Goal: Check status: Check status

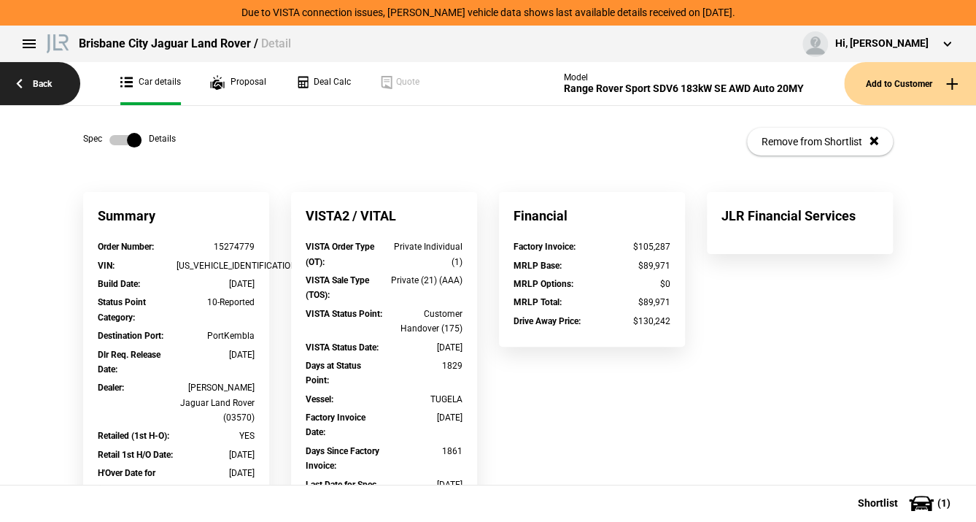
click at [39, 82] on link "Back" at bounding box center [40, 83] width 80 height 43
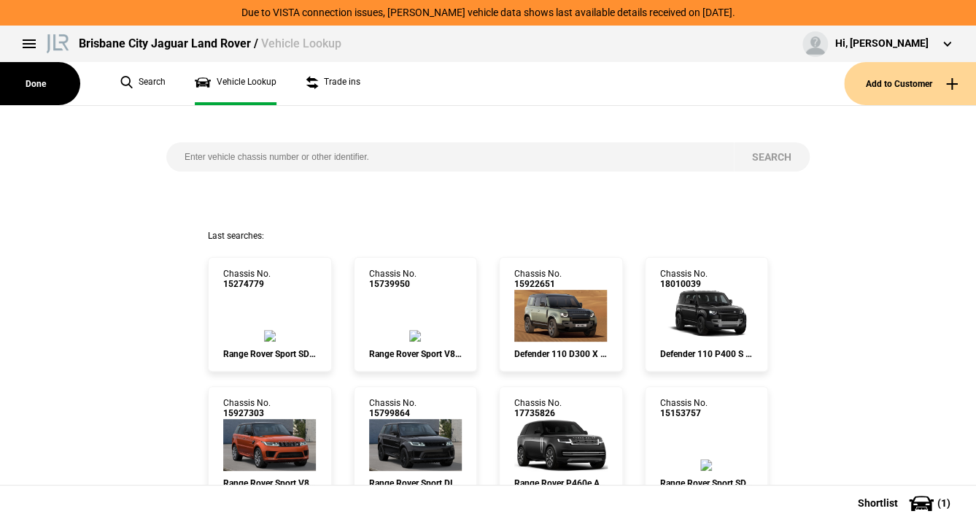
click at [213, 158] on input "search" at bounding box center [450, 156] width 568 height 29
paste input "[US_VEHICLE_IDENTIFICATION_NUMBER]"
click at [760, 155] on button "Search" at bounding box center [772, 156] width 76 height 29
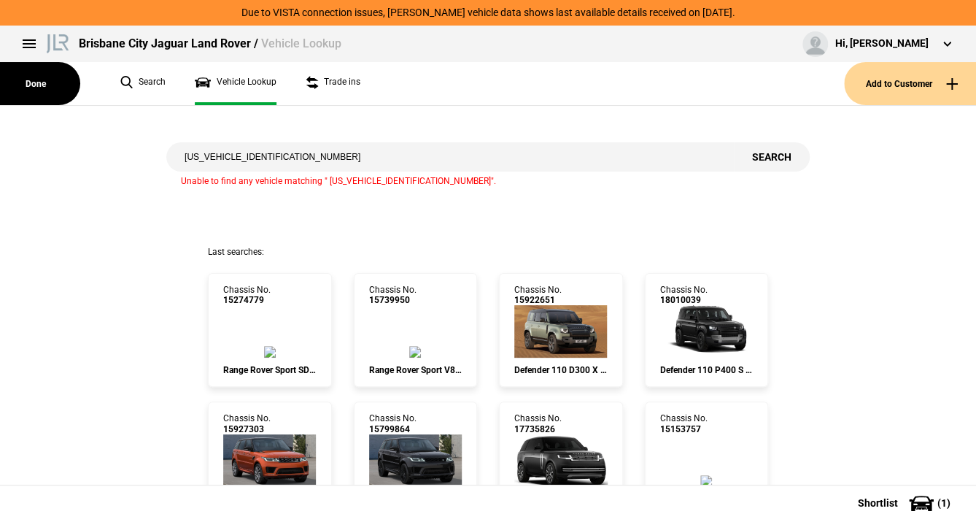
drag, startPoint x: 233, startPoint y: 155, endPoint x: 149, endPoint y: 165, distance: 84.4
click at [149, 165] on div "[US_VEHICLE_IDENTIFICATION_NUMBER] Search Unable to find any vehicle matching "…" at bounding box center [488, 176] width 998 height 140
type input "XR2250192"
click at [758, 155] on button "Search" at bounding box center [772, 156] width 76 height 29
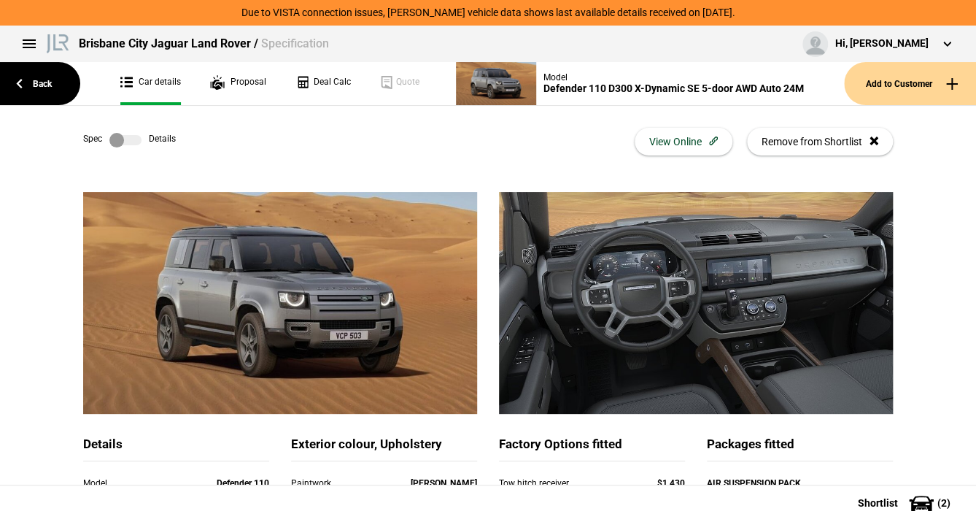
click at [123, 140] on label at bounding box center [125, 140] width 32 height 15
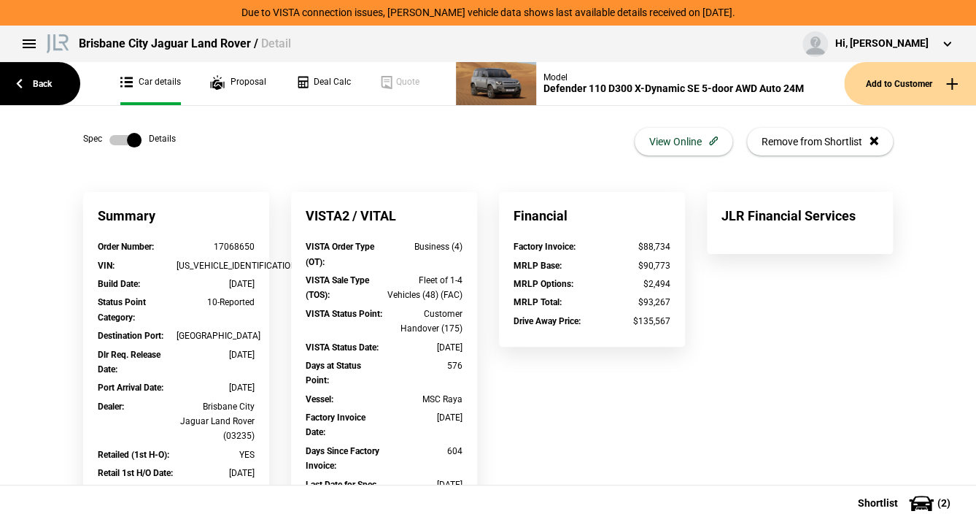
click at [112, 140] on label at bounding box center [125, 140] width 32 height 15
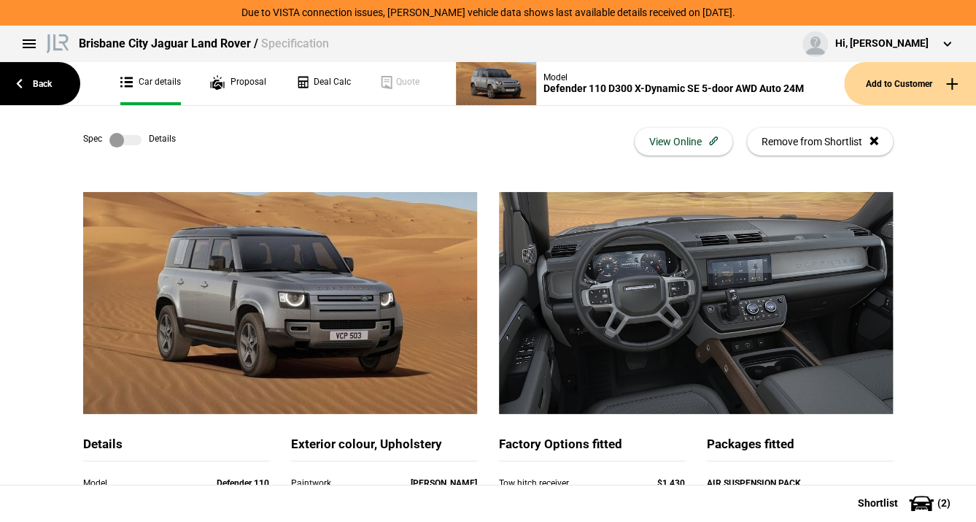
click at [122, 141] on label at bounding box center [125, 140] width 32 height 15
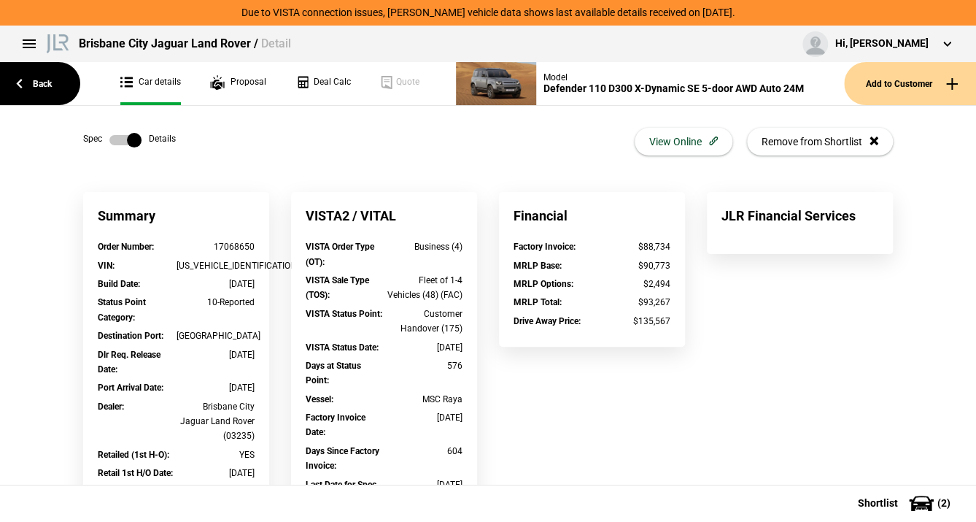
click at [118, 139] on label at bounding box center [125, 140] width 32 height 15
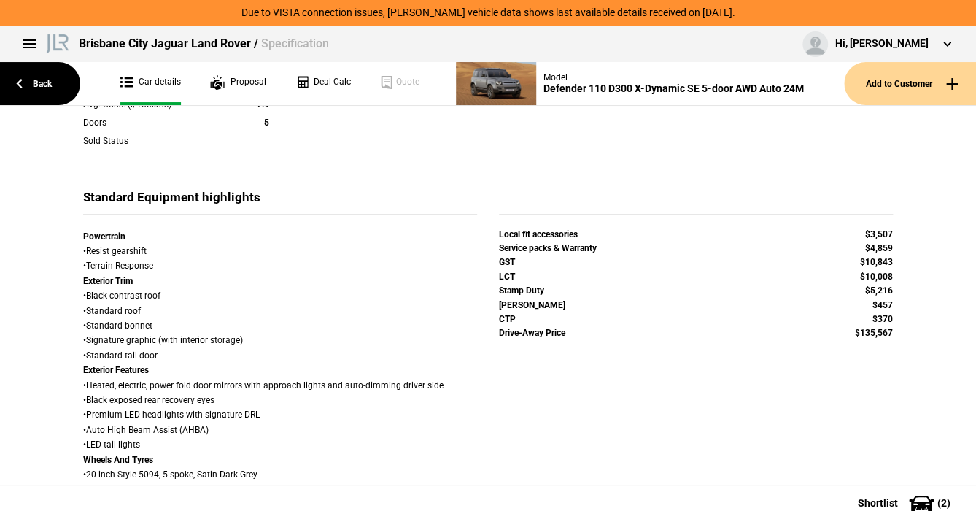
scroll to position [584, 0]
